Goal: Task Accomplishment & Management: Manage account settings

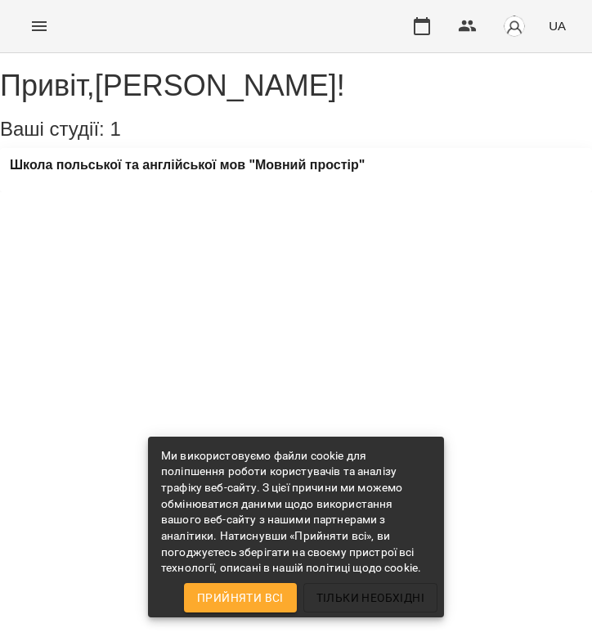
click at [45, 27] on icon "Menu" at bounding box center [39, 26] width 20 height 20
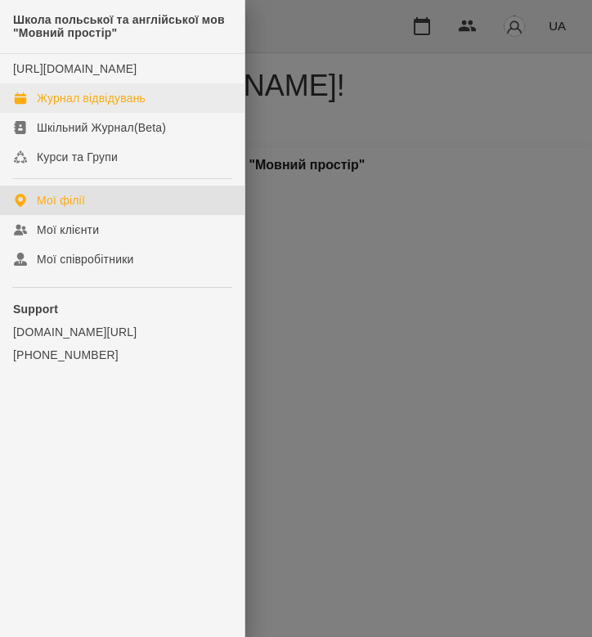
click at [91, 106] on div "Журнал відвідувань" at bounding box center [91, 98] width 109 height 16
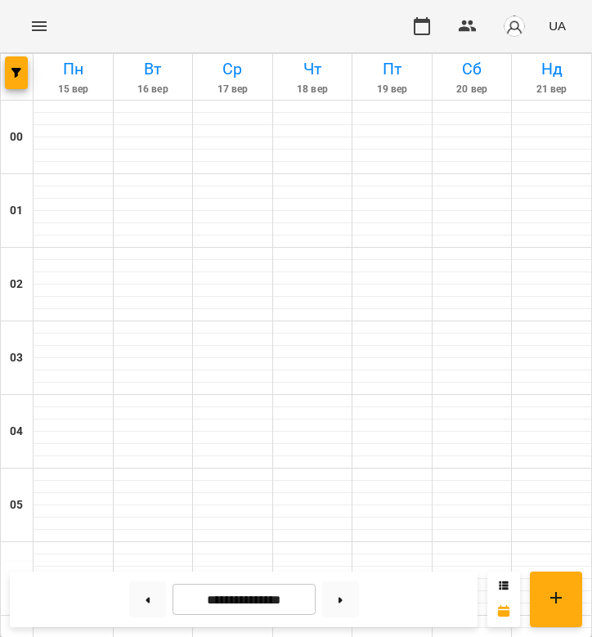
scroll to position [369, 0]
click at [151, 601] on button at bounding box center [147, 600] width 37 height 36
click at [159, 591] on button at bounding box center [147, 600] width 37 height 36
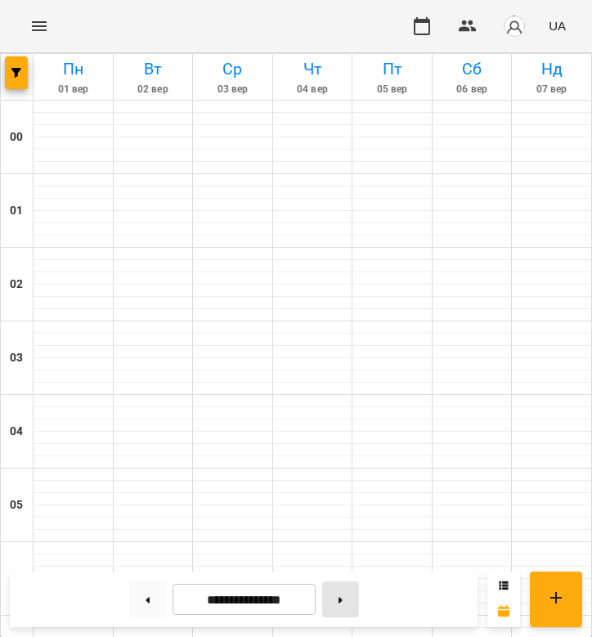
click at [338, 597] on button at bounding box center [340, 600] width 37 height 36
click at [341, 593] on button at bounding box center [340, 600] width 37 height 36
type input "**********"
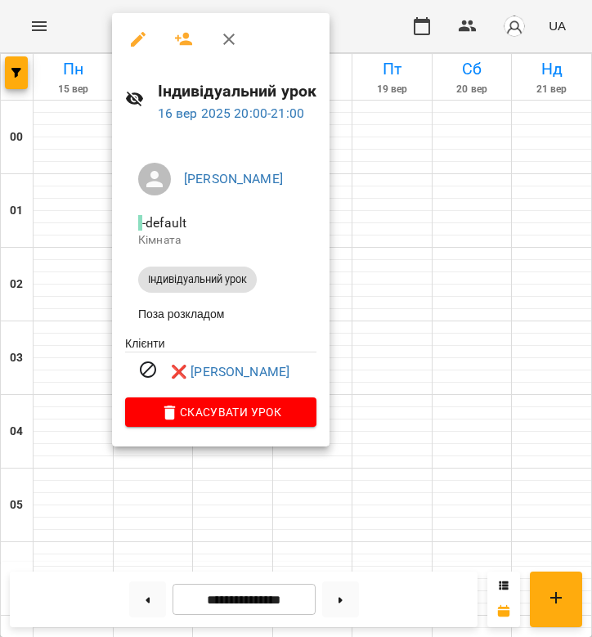
click at [344, 294] on div at bounding box center [296, 318] width 592 height 637
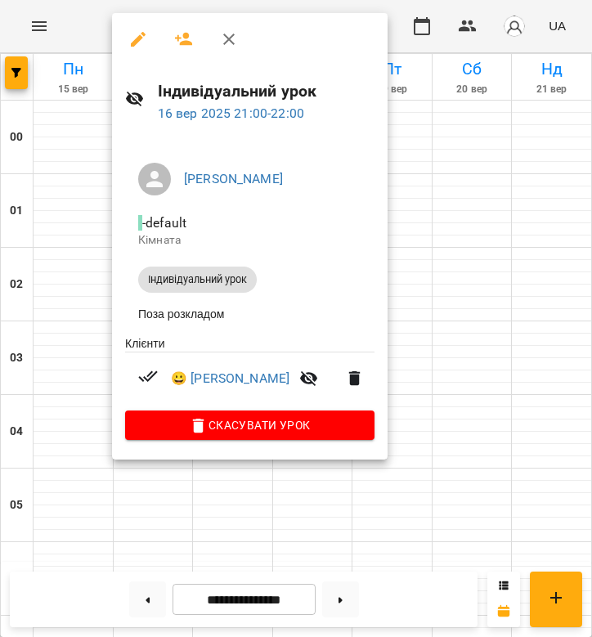
click at [443, 269] on div at bounding box center [296, 318] width 592 height 637
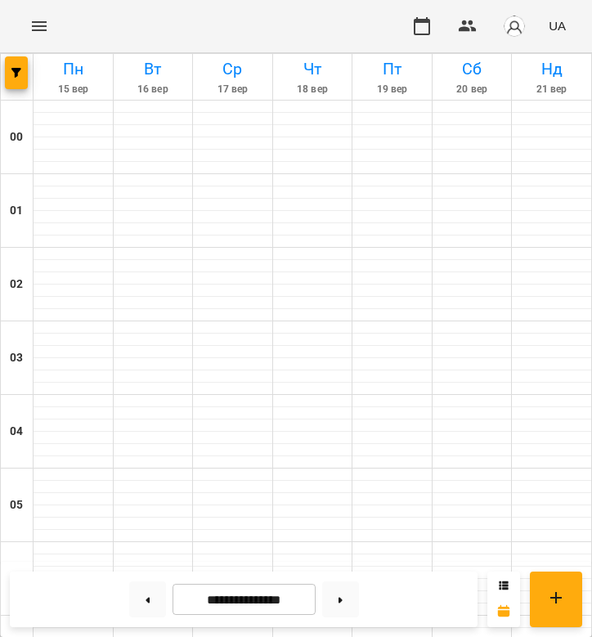
scroll to position [780, 0]
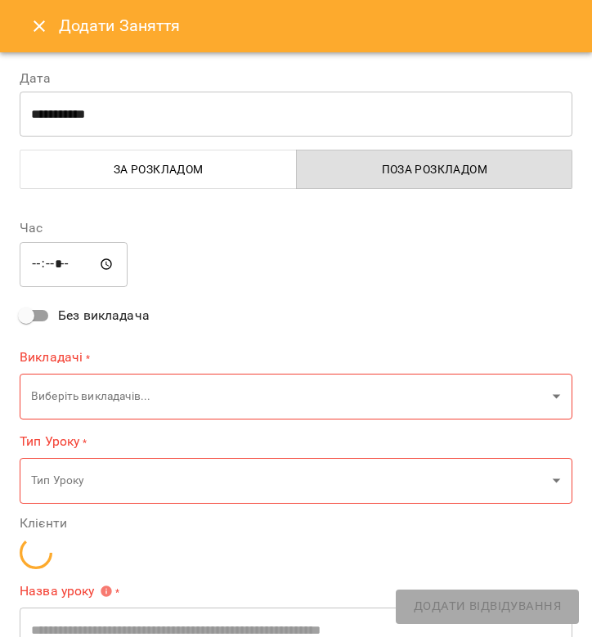
type input "**********"
